Goal: Task Accomplishment & Management: Use online tool/utility

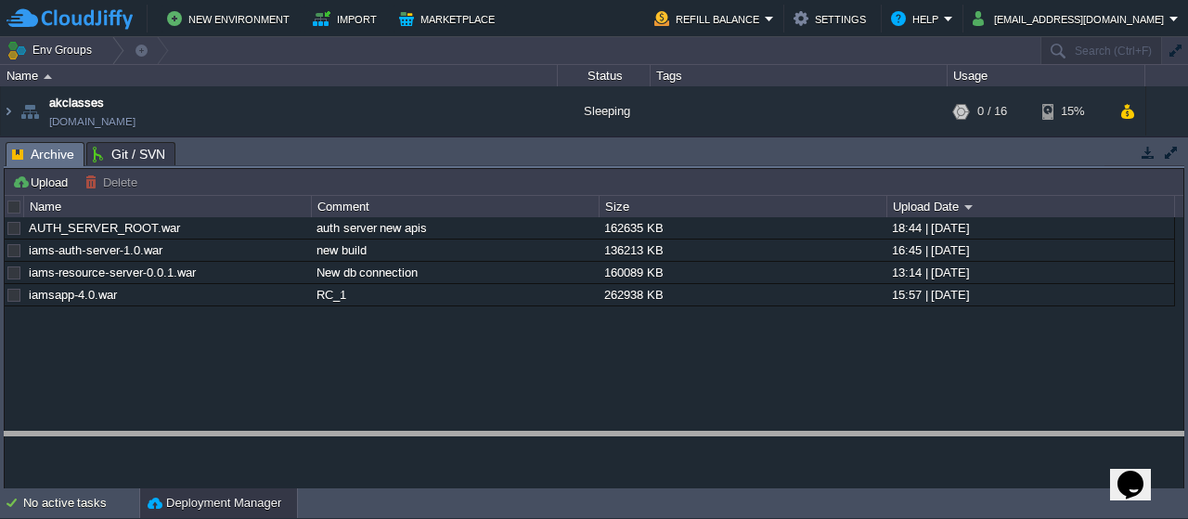
drag, startPoint x: 403, startPoint y: 149, endPoint x: 379, endPoint y: 439, distance: 290.5
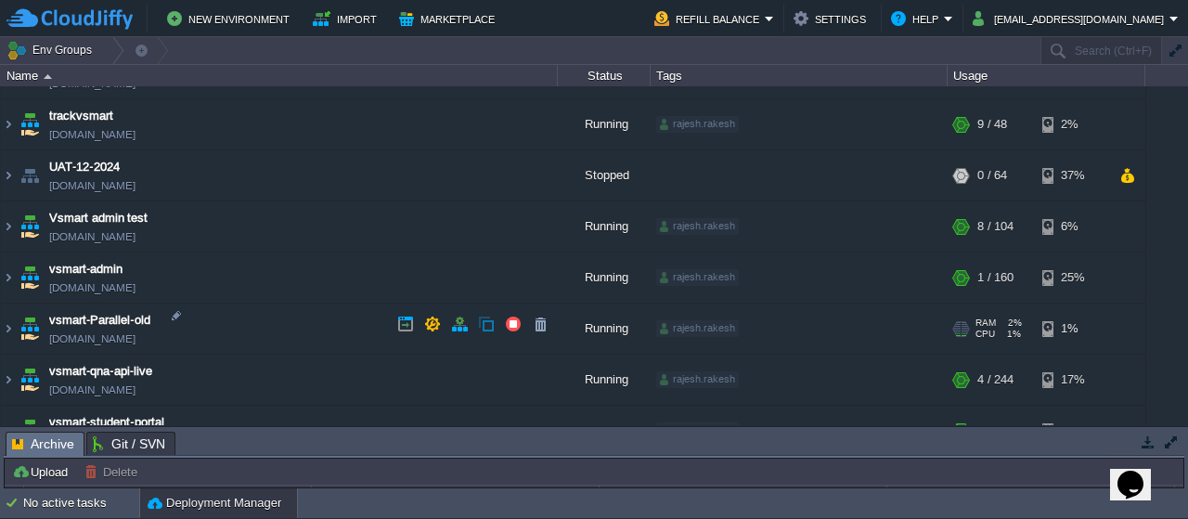
scroll to position [599, 0]
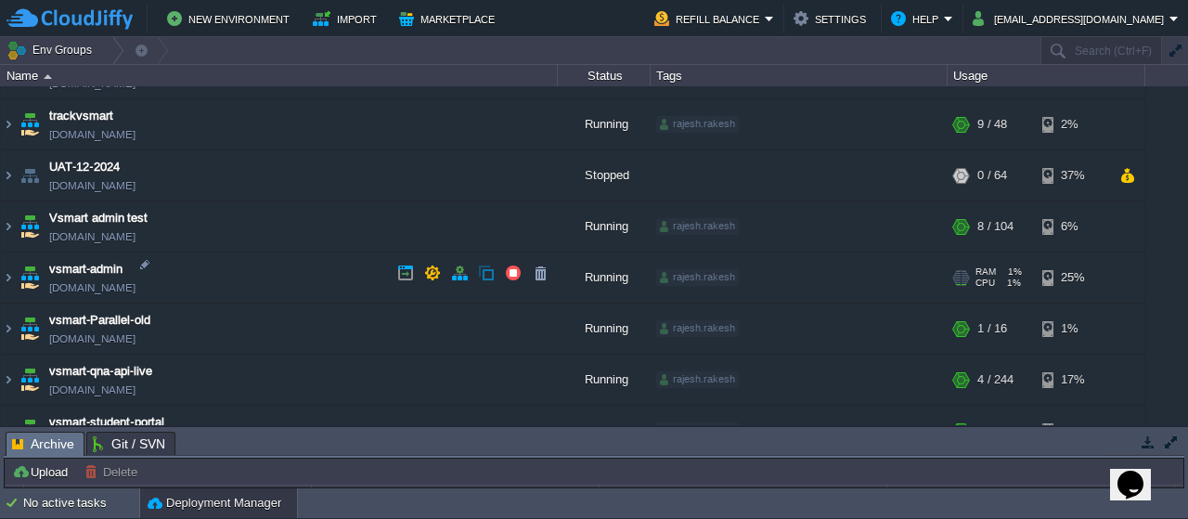
click at [28, 276] on img at bounding box center [30, 277] width 26 height 50
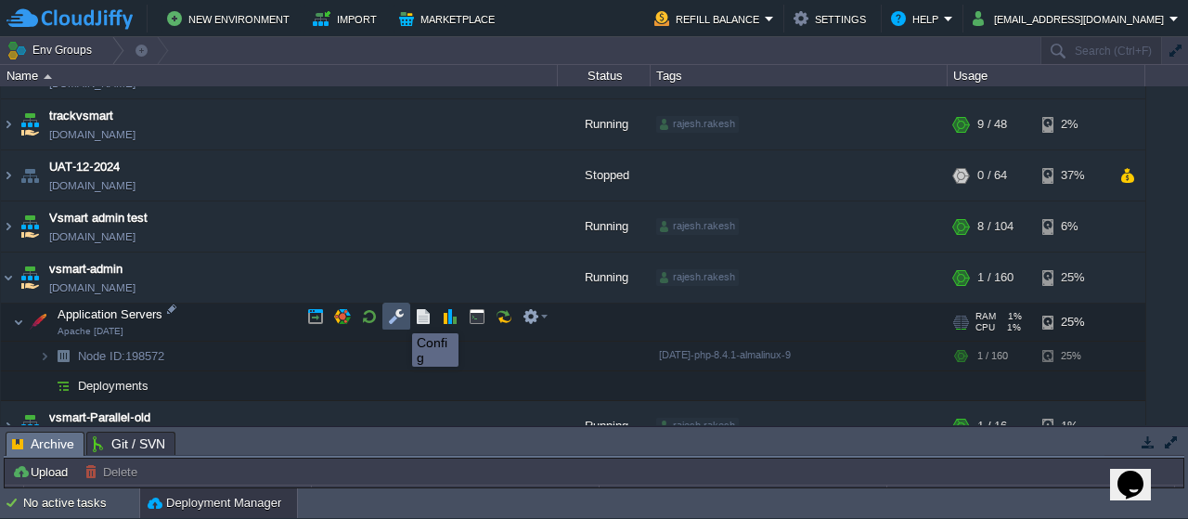
click at [398, 316] on button "button" at bounding box center [396, 316] width 17 height 17
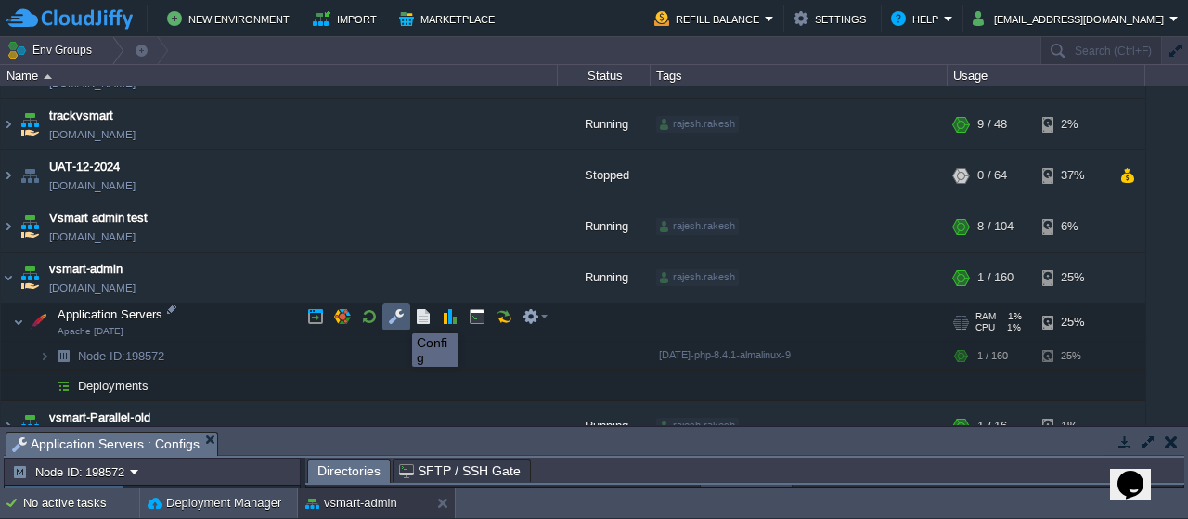
scroll to position [10, 0]
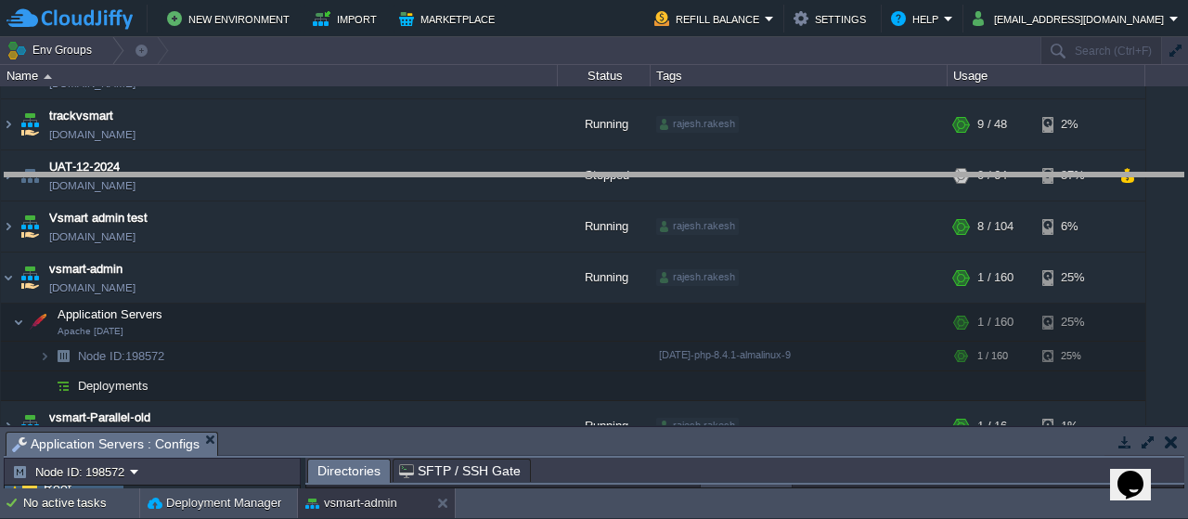
drag, startPoint x: 383, startPoint y: 434, endPoint x: 398, endPoint y: 115, distance: 319.5
click at [398, 115] on body "New Environment Import Marketplace Bonus ₹0.00 Upgrade Account Refill Balance S…" at bounding box center [594, 259] width 1188 height 519
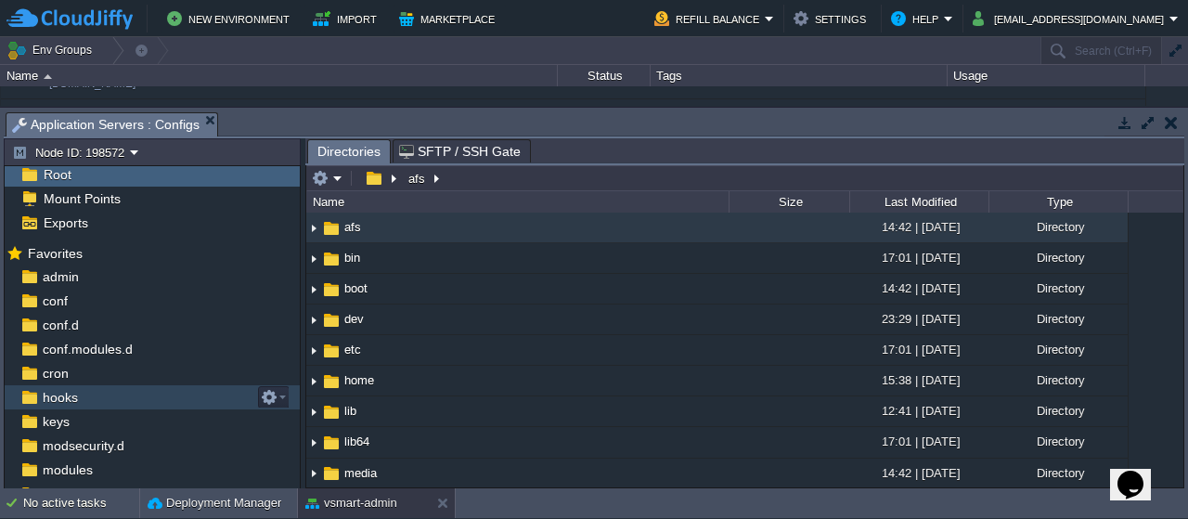
scroll to position [114, 0]
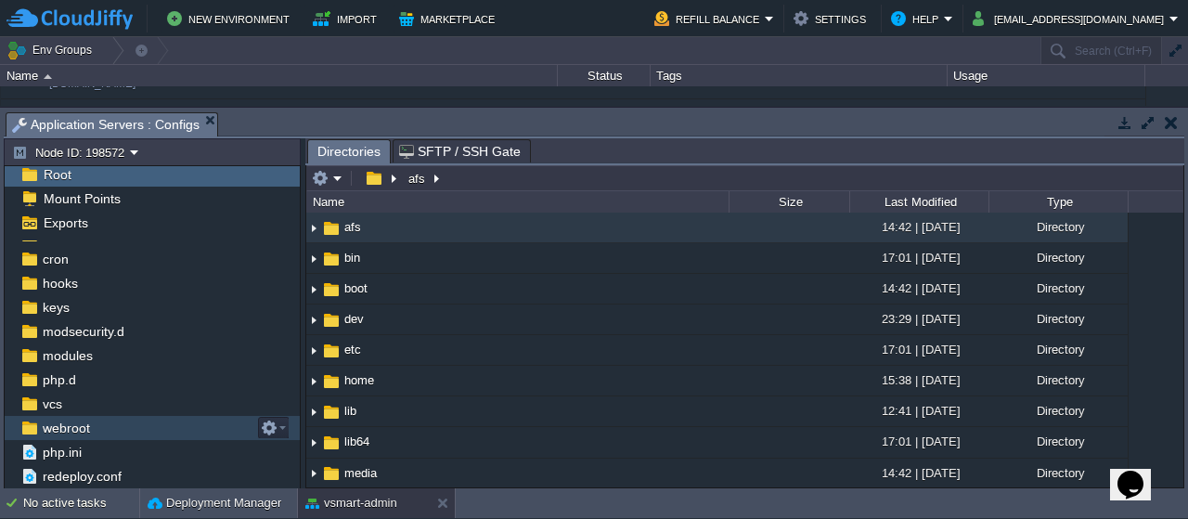
click at [78, 432] on span "webroot" at bounding box center [66, 427] width 54 height 17
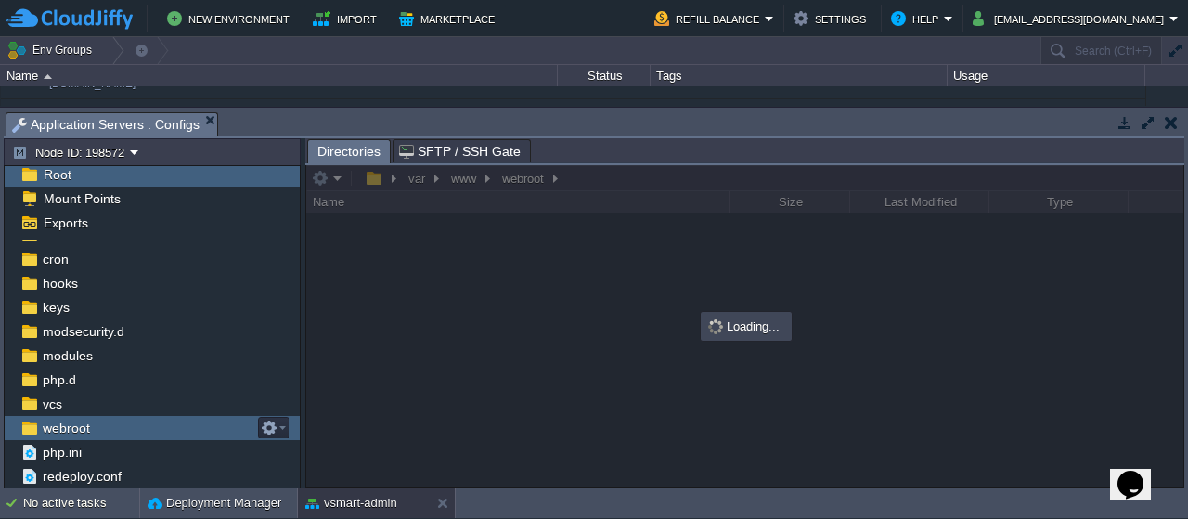
scroll to position [4, 0]
click at [78, 432] on span "webroot" at bounding box center [66, 427] width 54 height 17
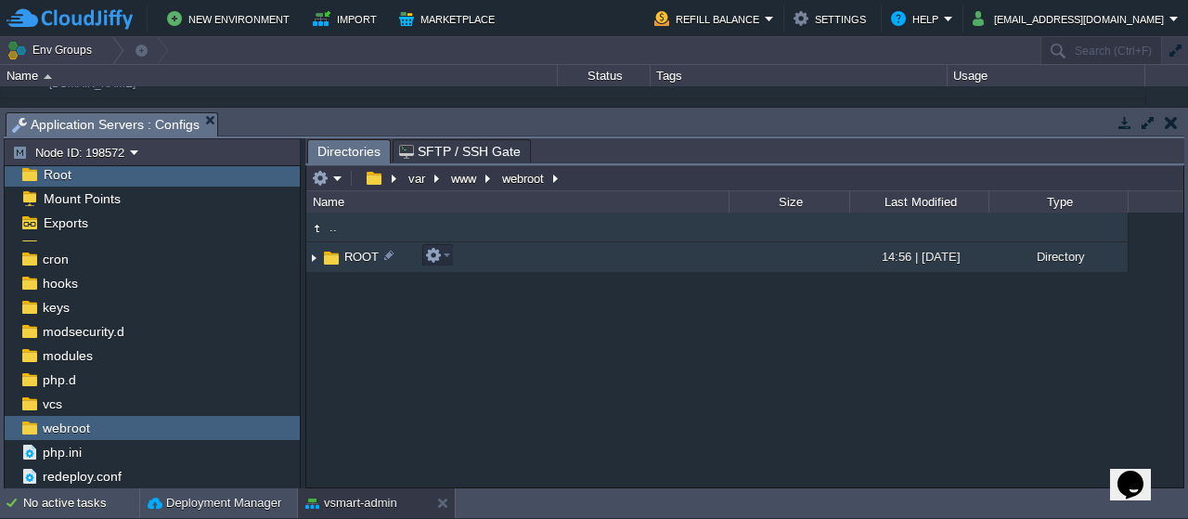
click at [354, 255] on span "ROOT" at bounding box center [361, 257] width 40 height 16
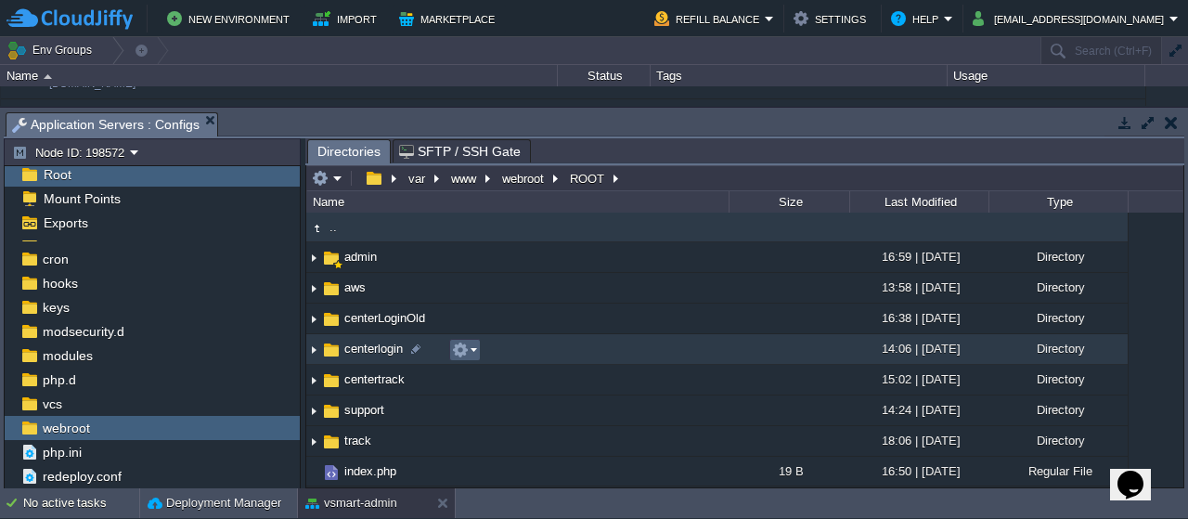
scroll to position [1, 0]
click at [367, 342] on span "centerlogin" at bounding box center [373, 348] width 64 height 16
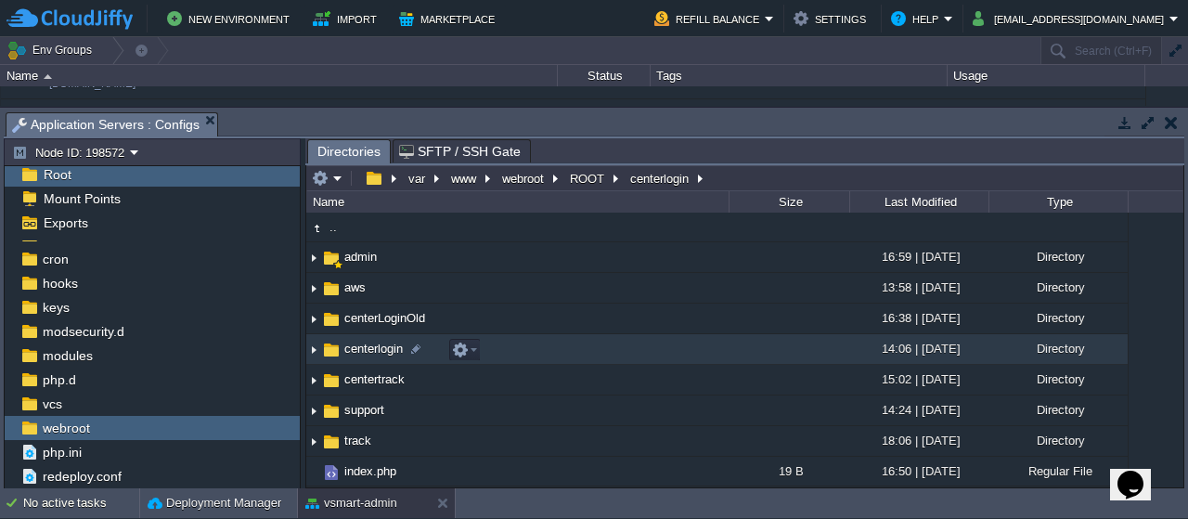
click at [367, 342] on span "centerlogin" at bounding box center [373, 348] width 64 height 16
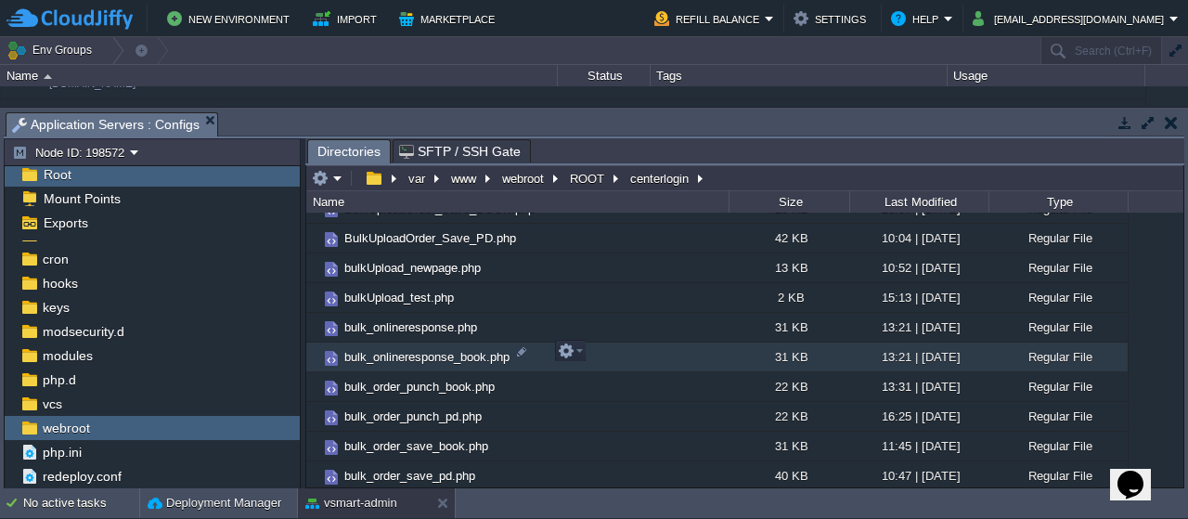
scroll to position [1171, 0]
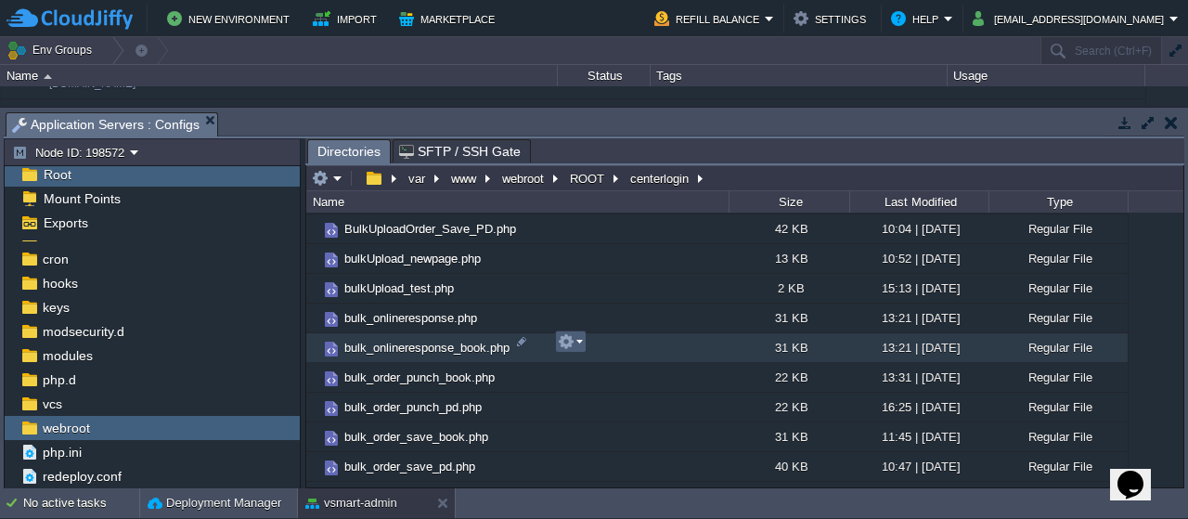
click at [581, 340] on em at bounding box center [570, 341] width 25 height 17
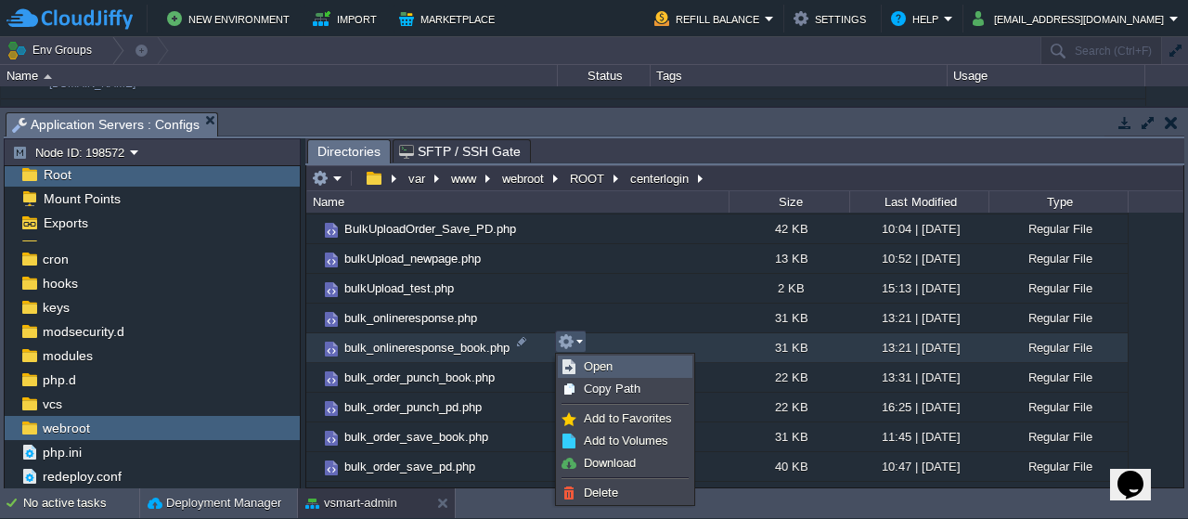
click at [612, 366] on link "Open" at bounding box center [625, 366] width 133 height 20
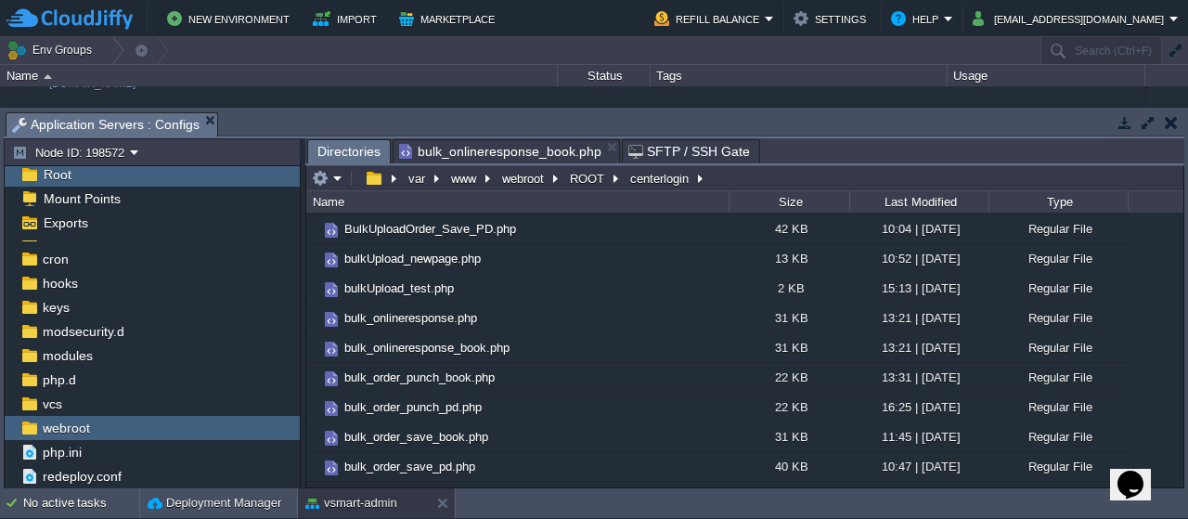
click at [352, 148] on span "Directories" at bounding box center [348, 151] width 63 height 23
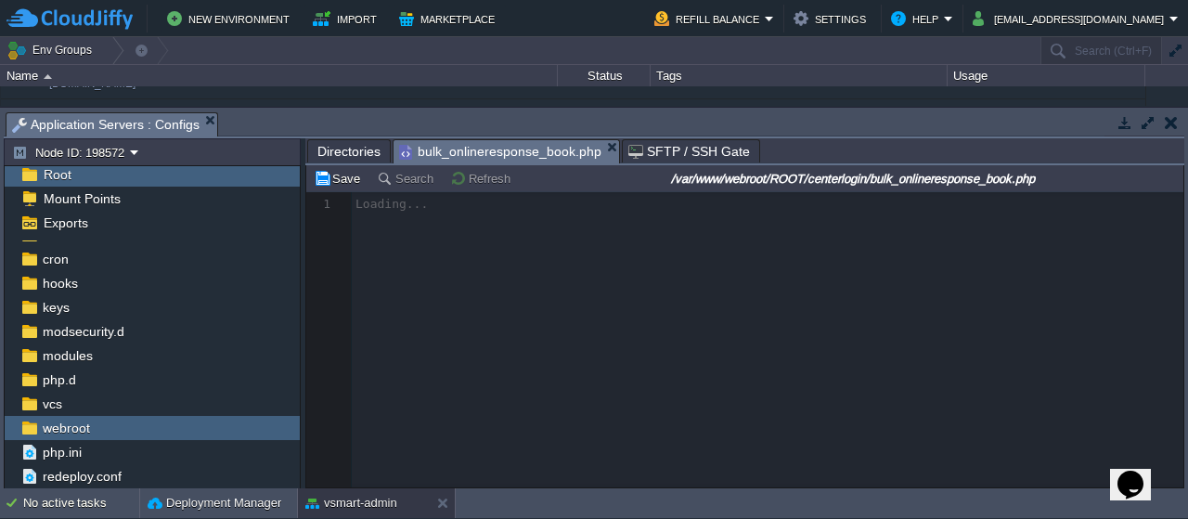
click at [482, 148] on span "bulk_onlineresponse_book.php" at bounding box center [500, 151] width 202 height 23
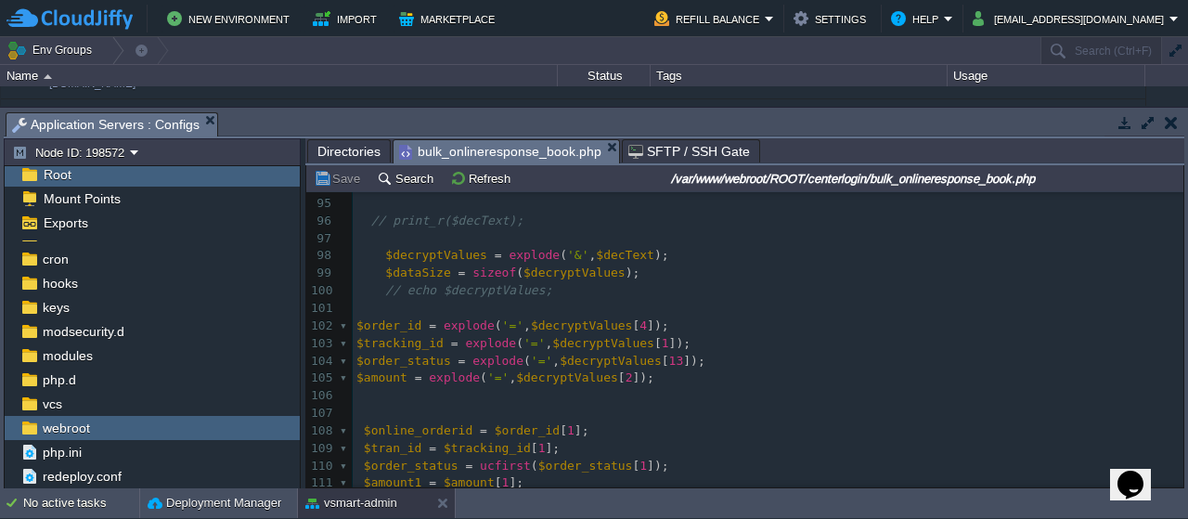
scroll to position [1700, 0]
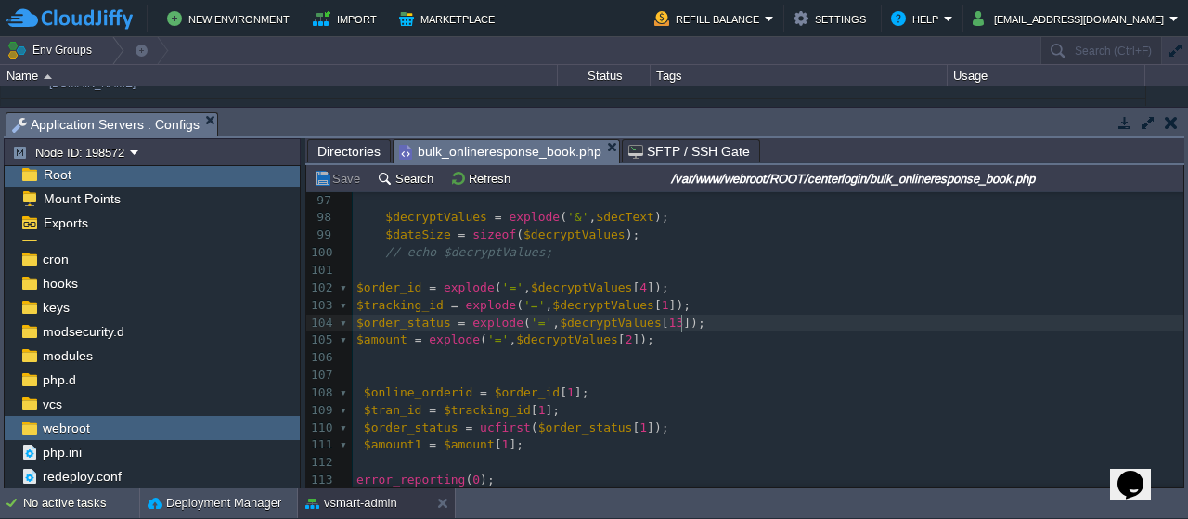
click at [772, 328] on pre "$order_status = explode ( '=' , $decryptValues [ 13 ]);" at bounding box center [768, 324] width 830 height 18
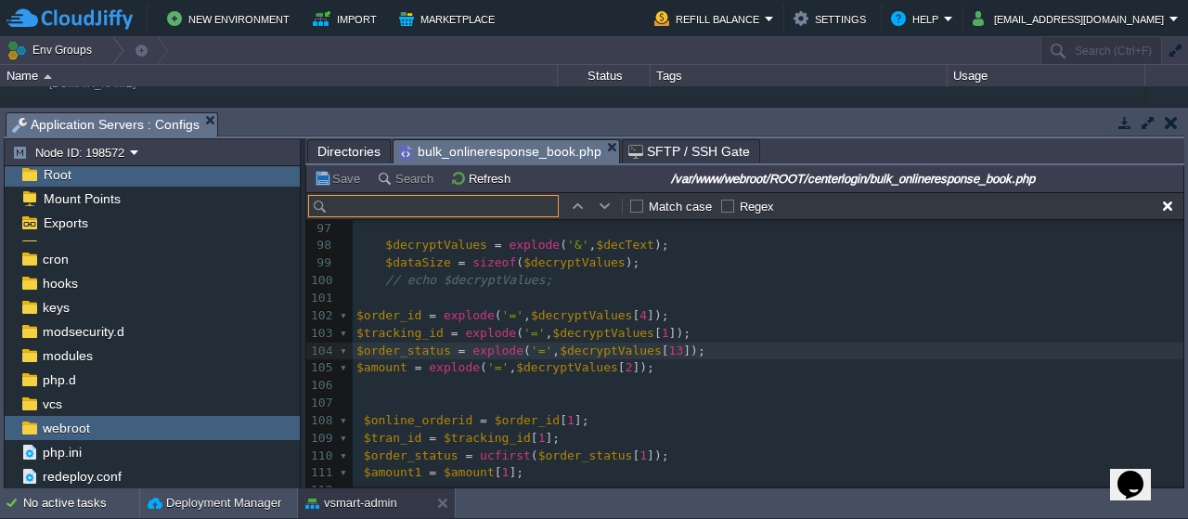
scroll to position [1727, 0]
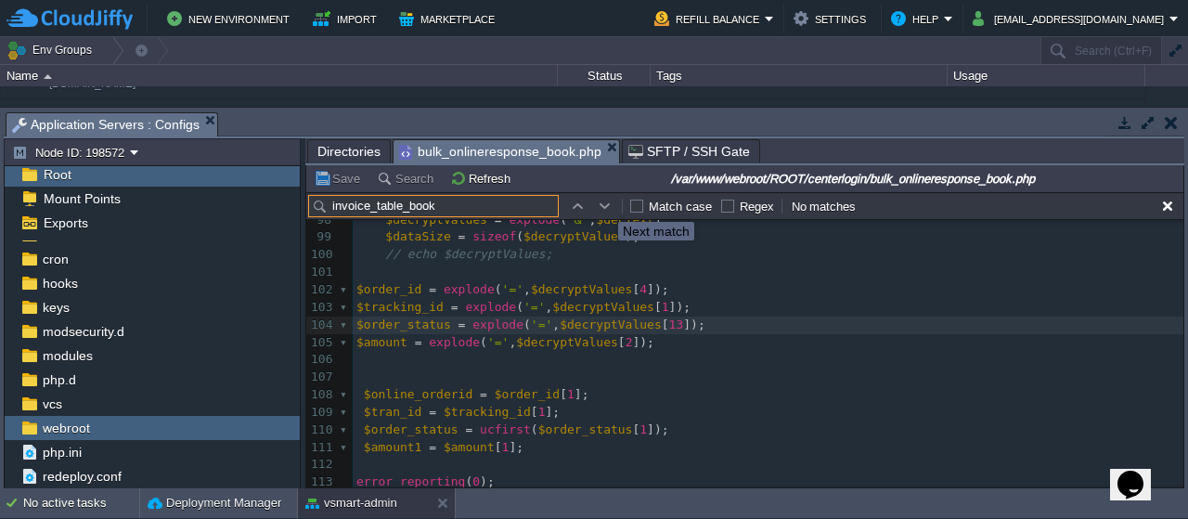
type input "invoice_table_book"
click at [604, 205] on button "button" at bounding box center [605, 206] width 17 height 17
click at [578, 207] on button "button" at bounding box center [577, 206] width 17 height 17
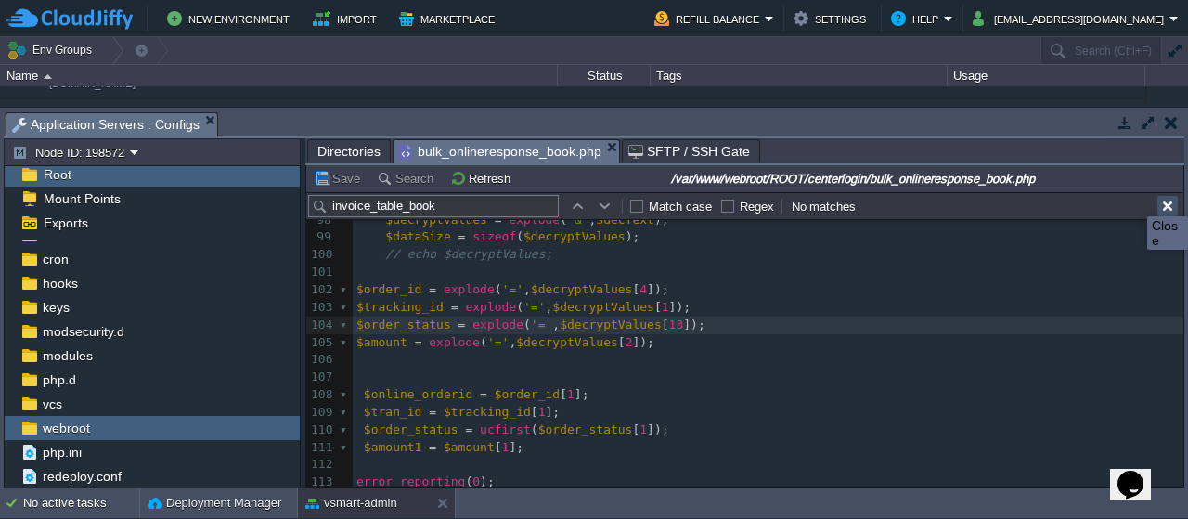
click at [1167, 199] on button "button" at bounding box center [1167, 206] width 17 height 17
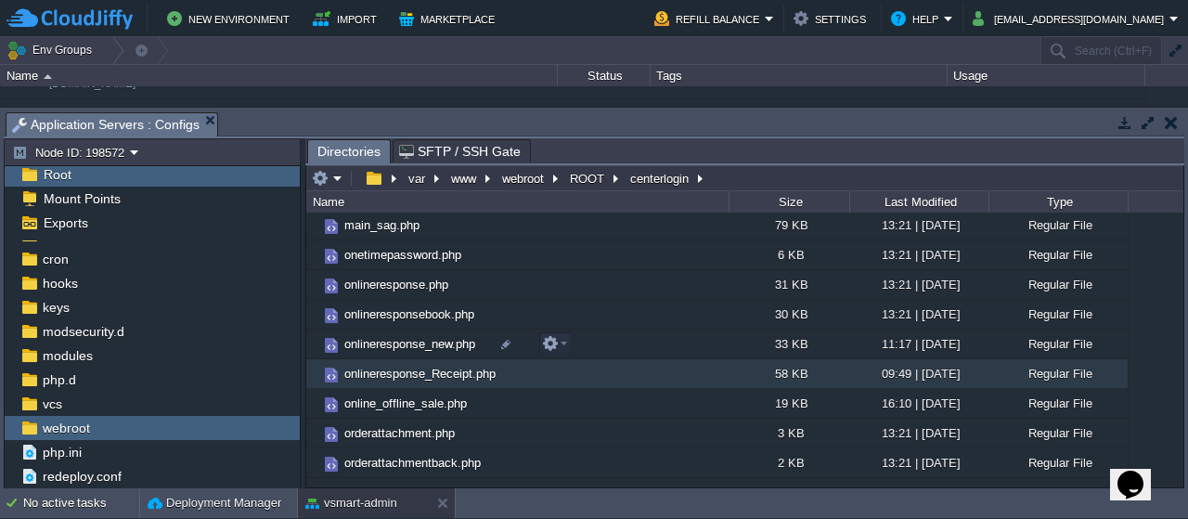
scroll to position [3402, 0]
click at [563, 340] on em at bounding box center [554, 343] width 25 height 17
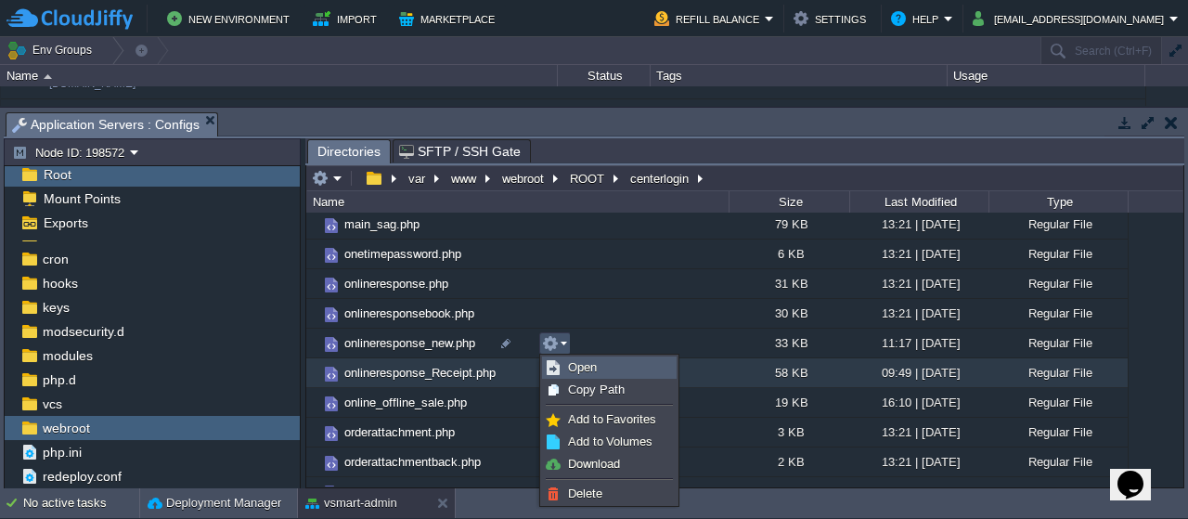
click at [584, 365] on span "Open" at bounding box center [582, 367] width 29 height 14
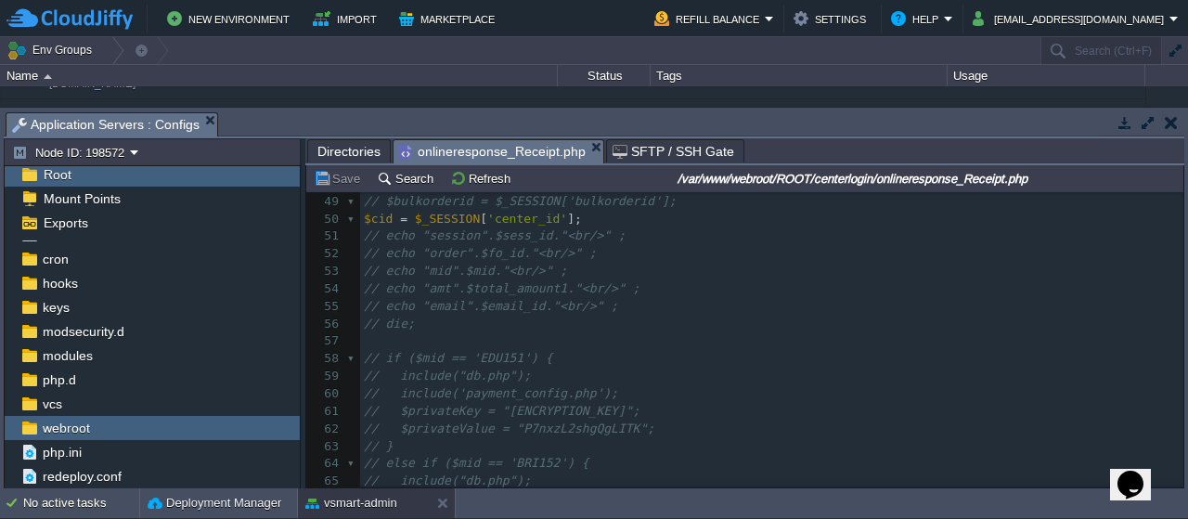
scroll to position [843, 0]
click at [689, 315] on pre "// echo "email".$email_id."<br/>" ;" at bounding box center [771, 306] width 823 height 18
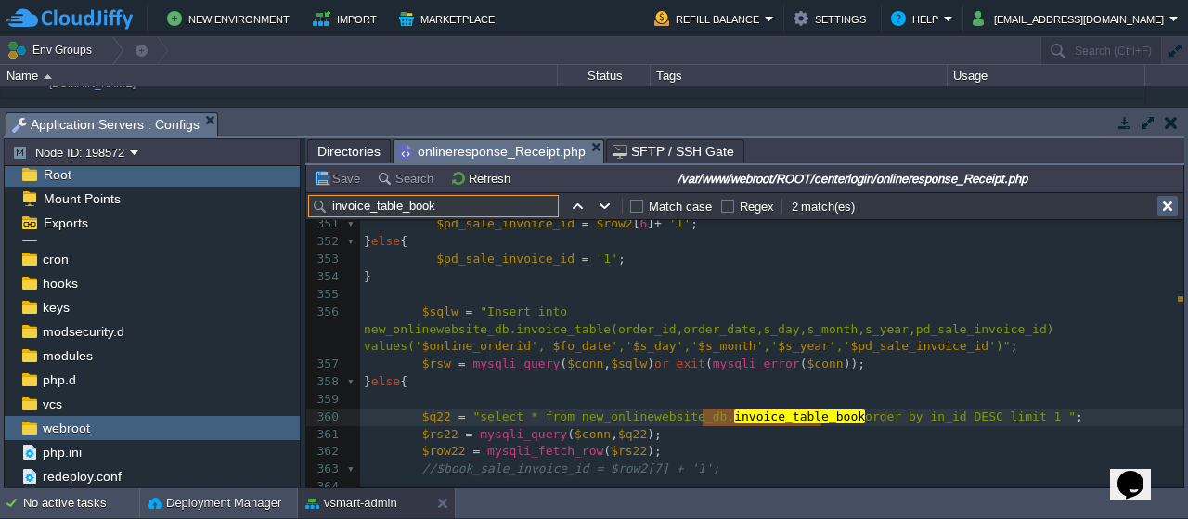
type input "invoice_table_book"
click at [1169, 207] on button "button" at bounding box center [1167, 206] width 17 height 17
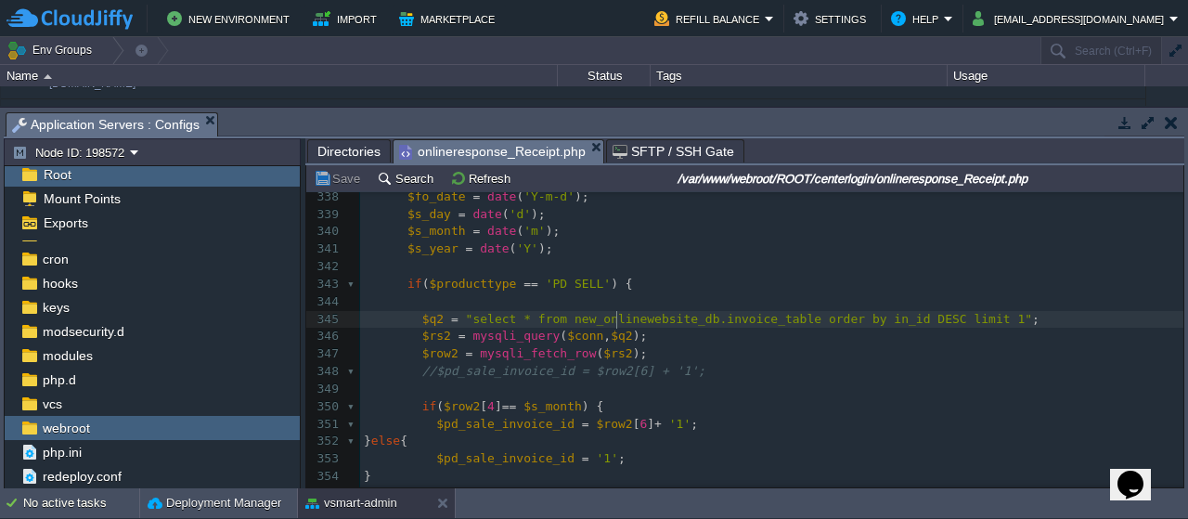
click at [618, 315] on div "x 323 ​ 324 // die($Whats_message); 325 ​ 326 ​ 327 ​ 328 if ( $order_status ==…" at bounding box center [771, 310] width 823 height 769
type textarea "new_onlinewebsite_db"
type textarea "invoice_table"
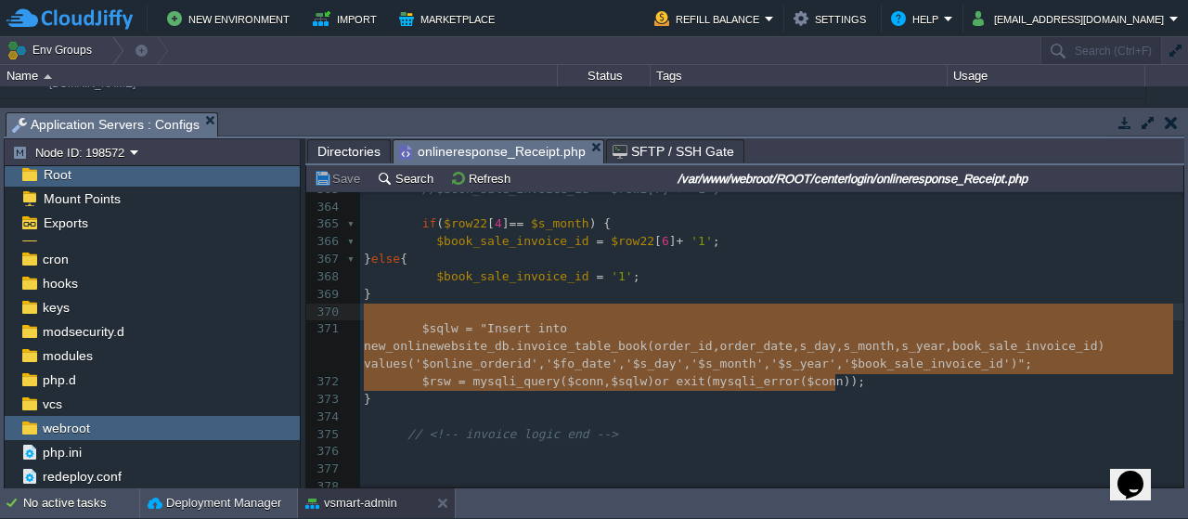
type textarea "$sqlw = "Insert into new_onlinewebsite_db.invoice_table_book(order_id,order_dat…"
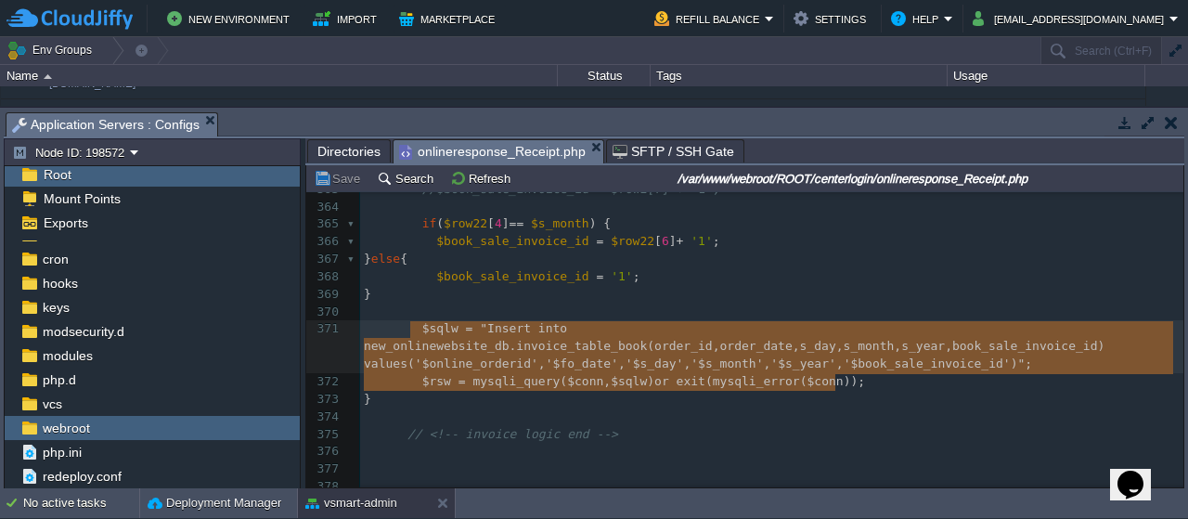
drag, startPoint x: 847, startPoint y: 383, endPoint x: 419, endPoint y: 320, distance: 432.3
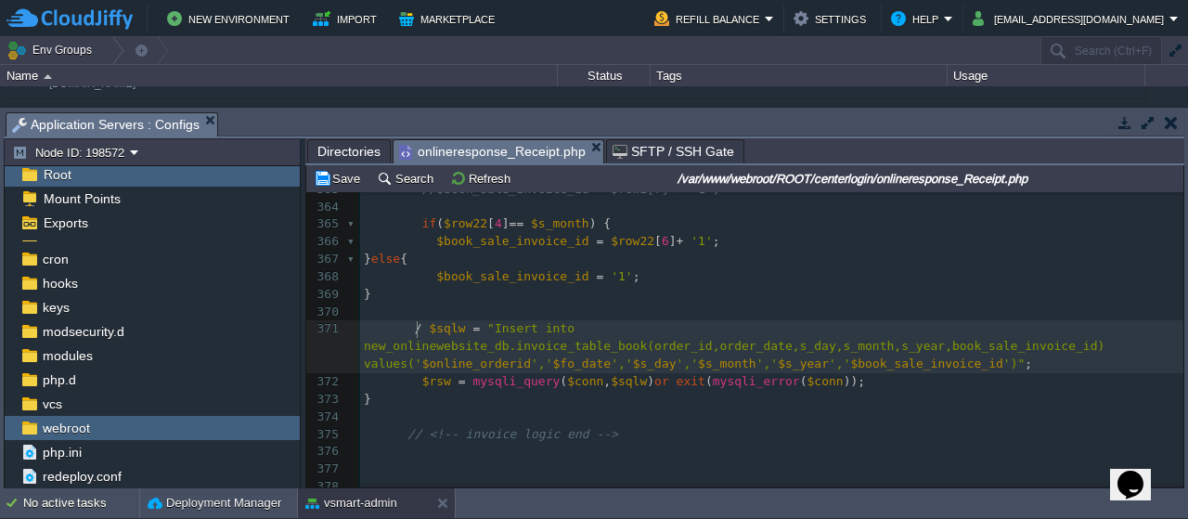
type textarea "//"
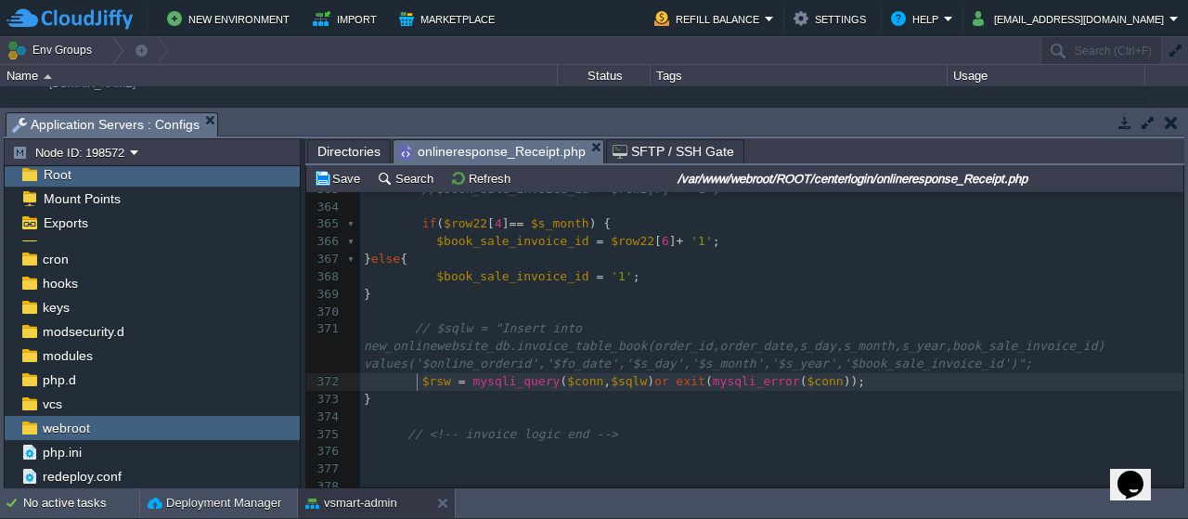
click at [414, 378] on span at bounding box center [393, 381] width 58 height 14
type textarea "//"
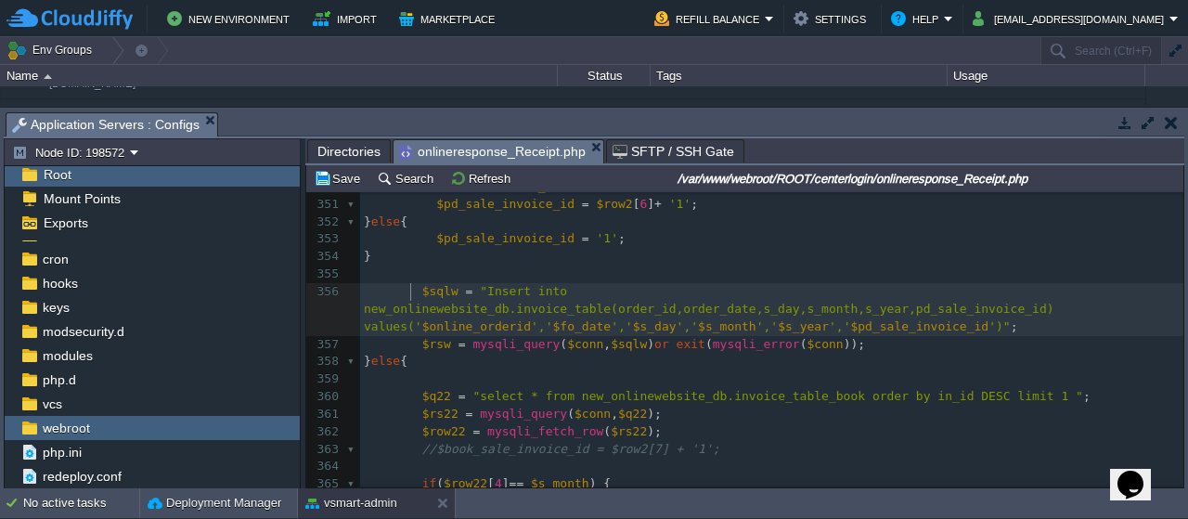
click at [411, 288] on div "xxxxxxxxxx 335 $producttype = $res_invoice [ '18' ]; 336 ​ 337 date_default_tim…" at bounding box center [771, 300] width 823 height 769
type textarea "//"
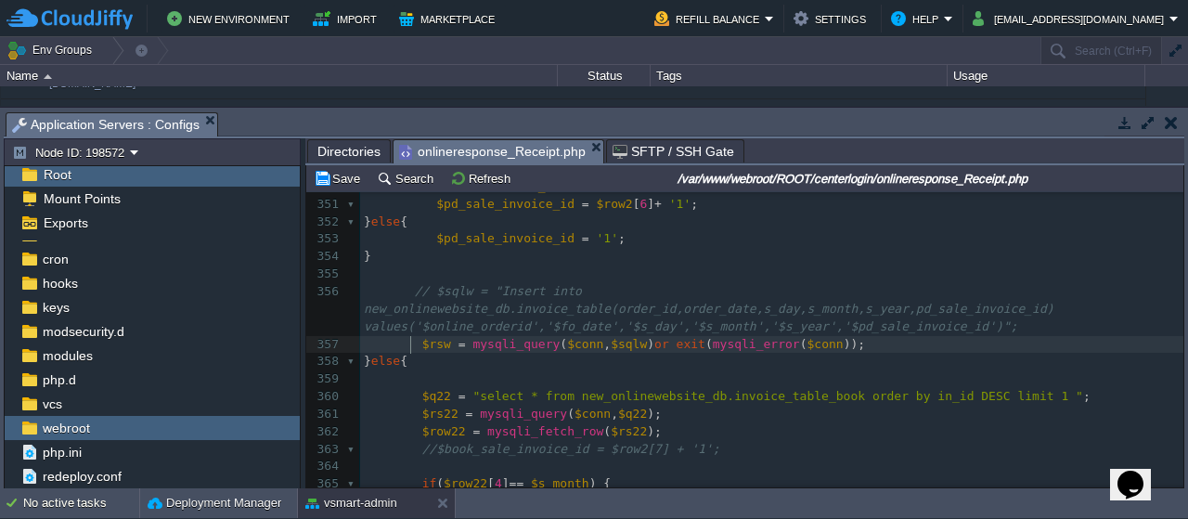
click at [412, 338] on div "xxxxxxxxxx 335 $producttype = $res_invoice [ '18' ]; 336 ​ 337 date_default_tim…" at bounding box center [771, 309] width 823 height 787
type textarea "//"
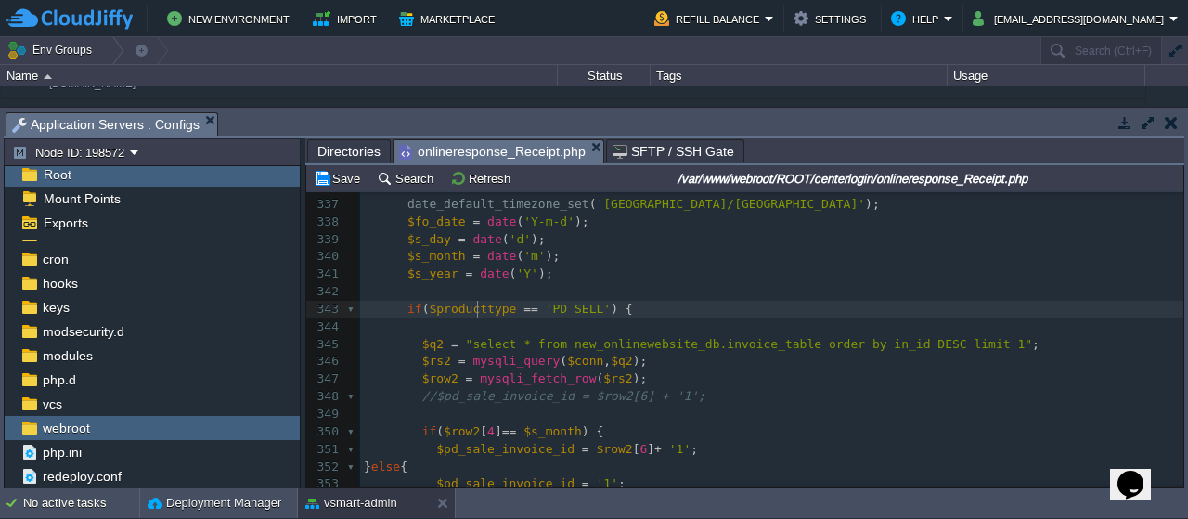
click at [479, 311] on div "xxxxxxxxxx 326 ​ 327 ​ 328 if ( $order_status === "Success" ) { 329 // <!-- inv…" at bounding box center [771, 371] width 823 height 734
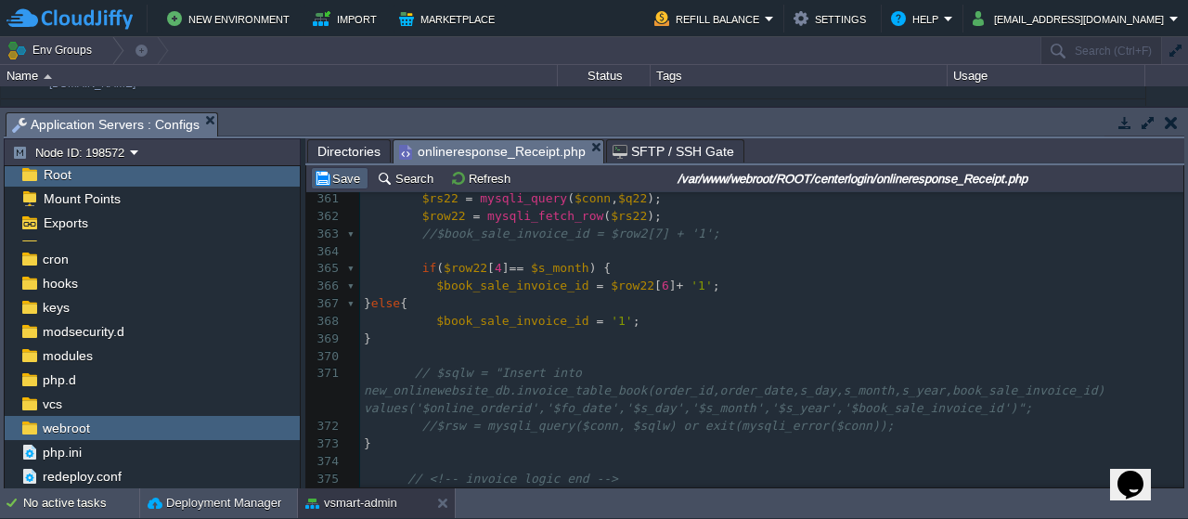
type textarea "$producttype"
click at [349, 185] on button "Save" at bounding box center [340, 178] width 52 height 17
click at [350, 179] on button "Save" at bounding box center [340, 178] width 52 height 17
click at [550, 360] on pre "​" at bounding box center [771, 357] width 823 height 18
click at [350, 181] on button "Save" at bounding box center [340, 178] width 52 height 17
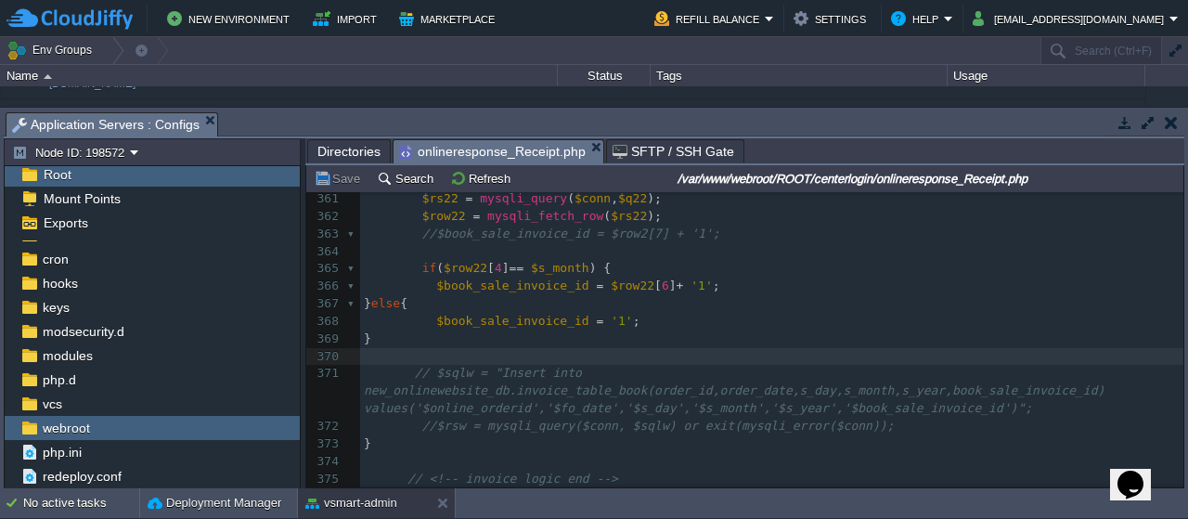
click at [350, 181] on button "Save" at bounding box center [340, 178] width 52 height 17
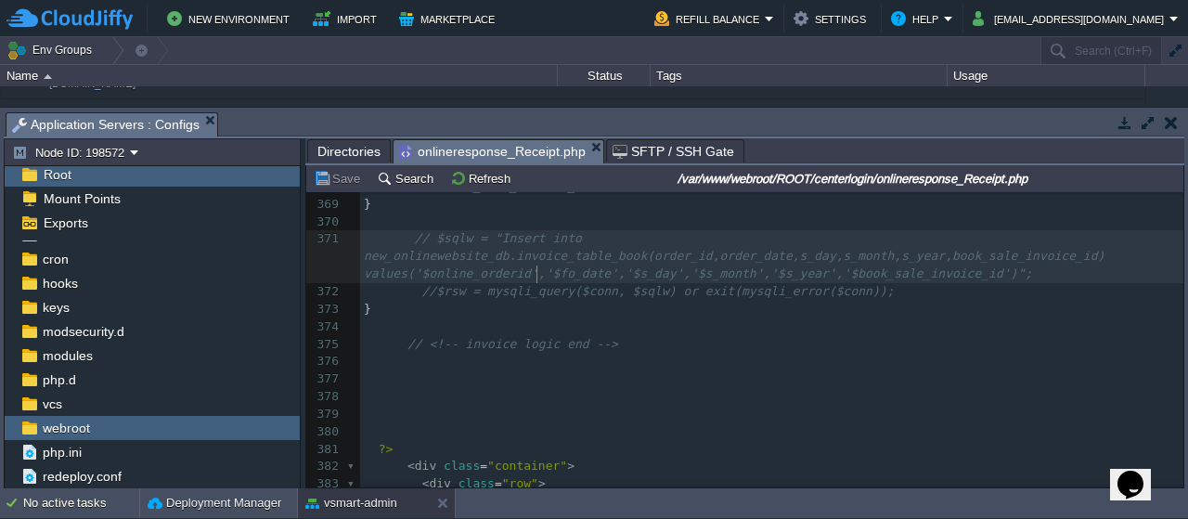
click at [536, 272] on div "xxxxxxxxxx if ( $row22 [ 4 ] == $s_month ) { 346 $rs2 = mysqli_query ( $conn , …" at bounding box center [771, 213] width 823 height 909
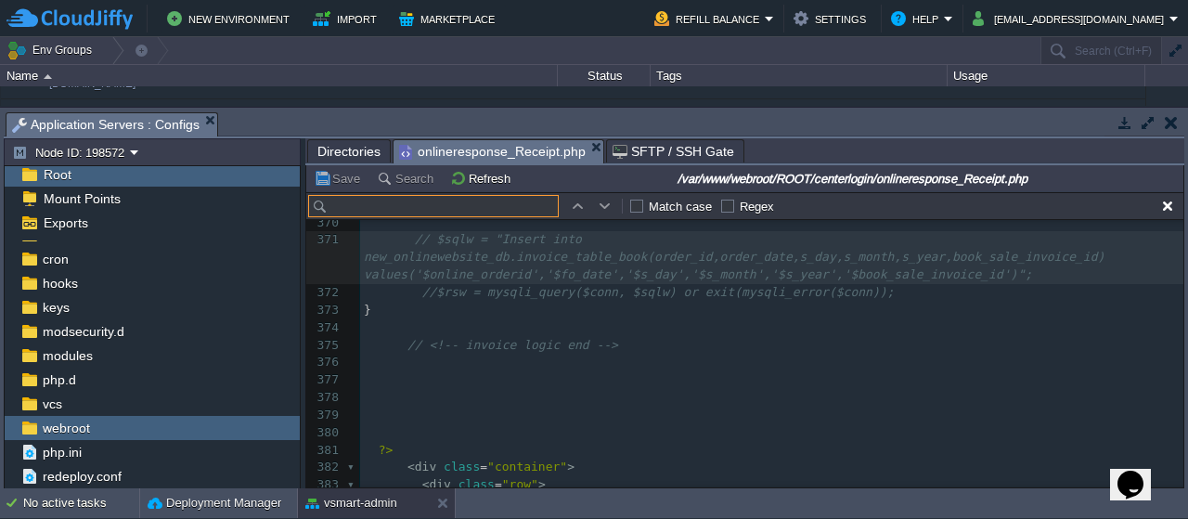
paste input "invoice_table_book"
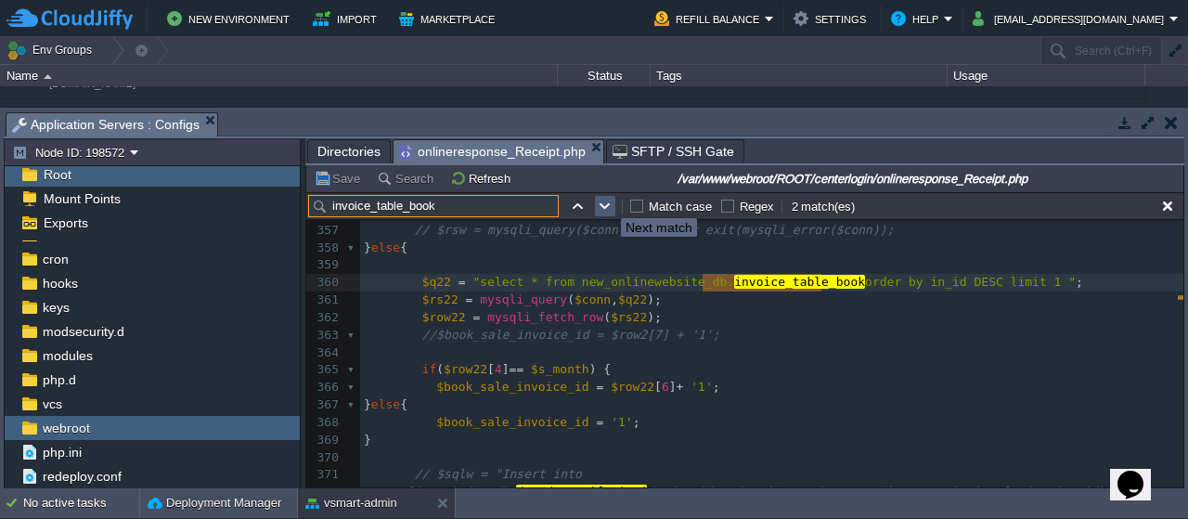
type input "invoice_table_book"
click at [607, 201] on button "button" at bounding box center [605, 206] width 17 height 17
type textarea "invoice_table_book"
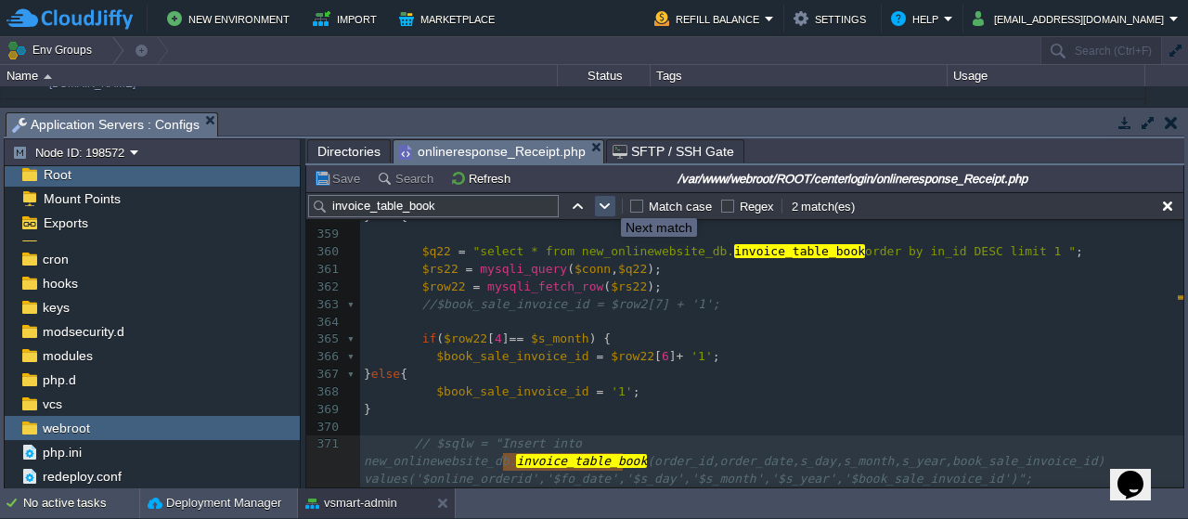
click at [607, 201] on button "button" at bounding box center [605, 206] width 17 height 17
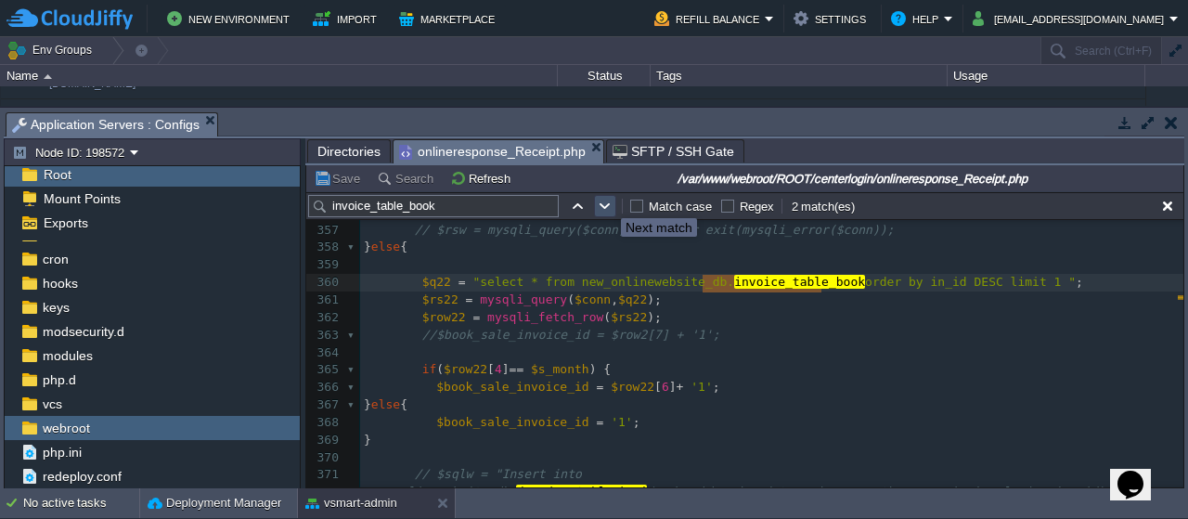
click at [607, 201] on button "button" at bounding box center [605, 206] width 17 height 17
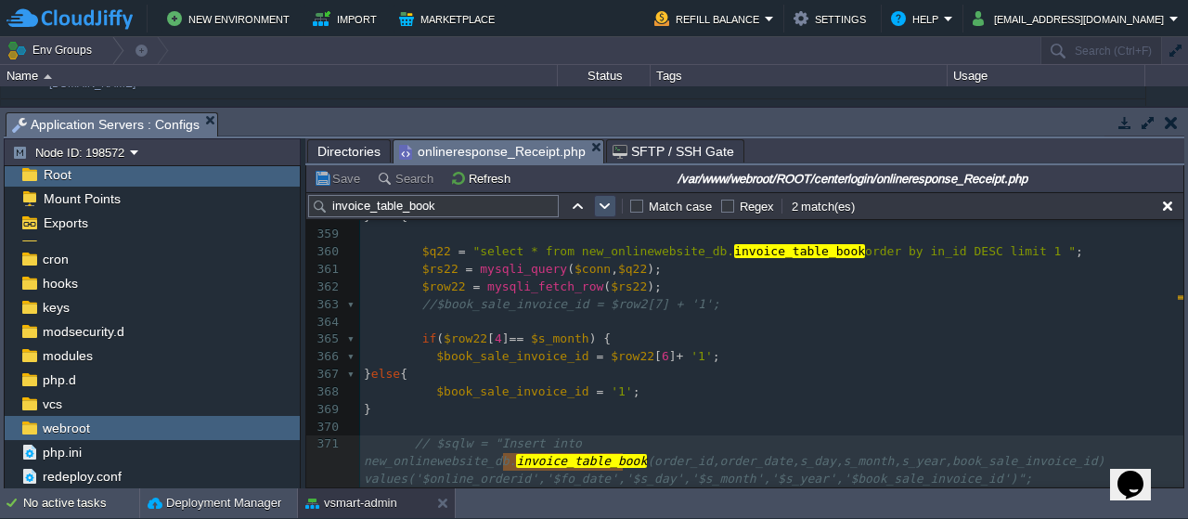
click at [607, 201] on button "button" at bounding box center [605, 206] width 17 height 17
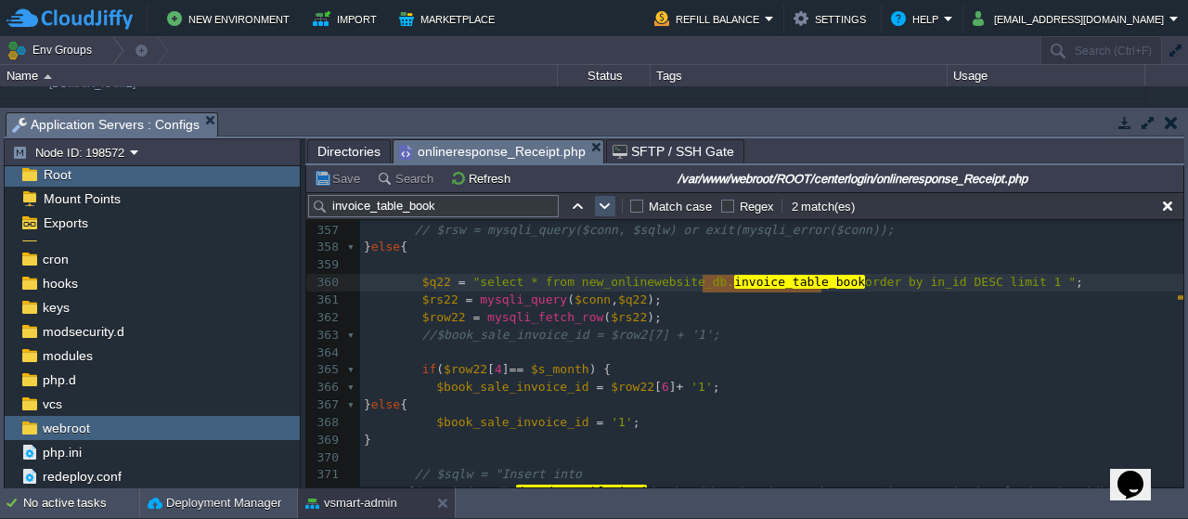
click at [607, 201] on button "button" at bounding box center [605, 206] width 17 height 17
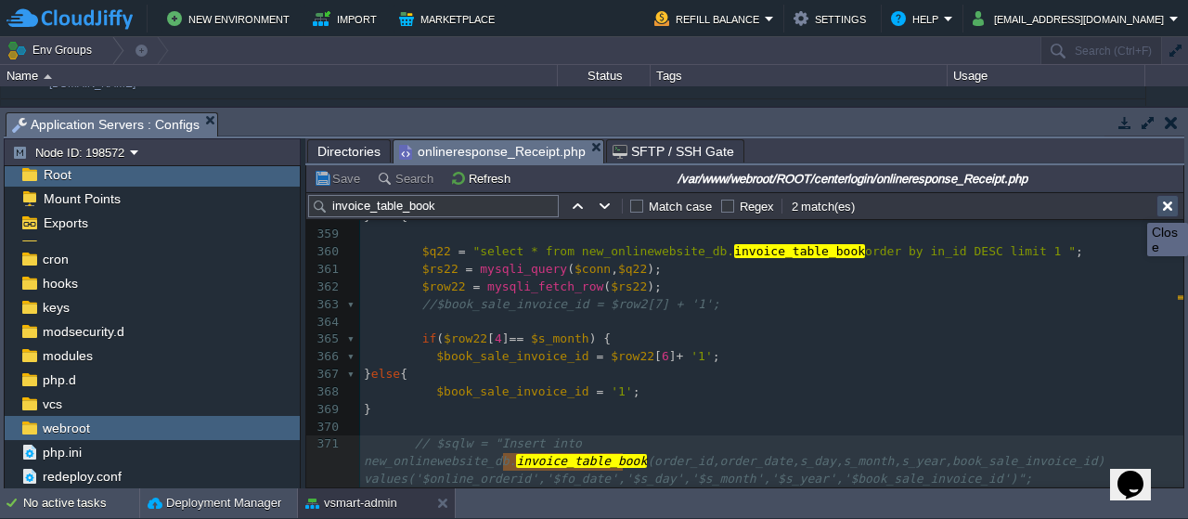
click at [1168, 206] on button "button" at bounding box center [1167, 206] width 17 height 17
